Goal: Navigation & Orientation: Go to known website

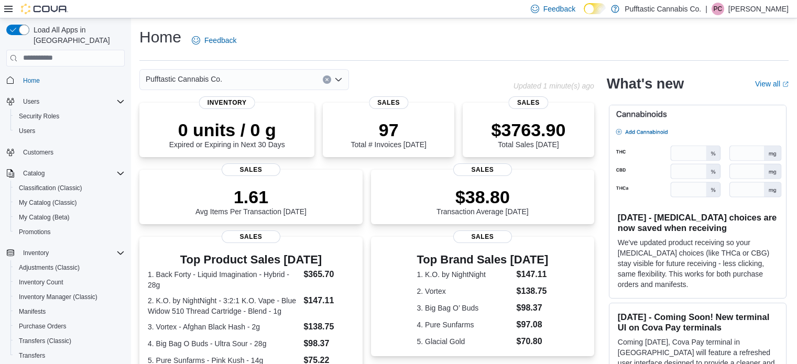
scroll to position [244, 0]
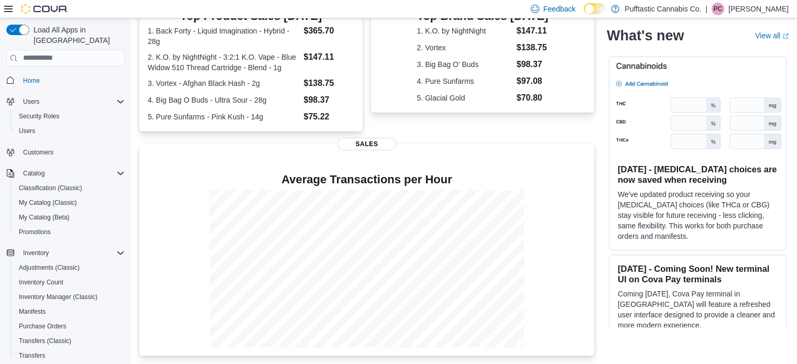
scroll to position [213, 0]
